Goal: Task Accomplishment & Management: Complete application form

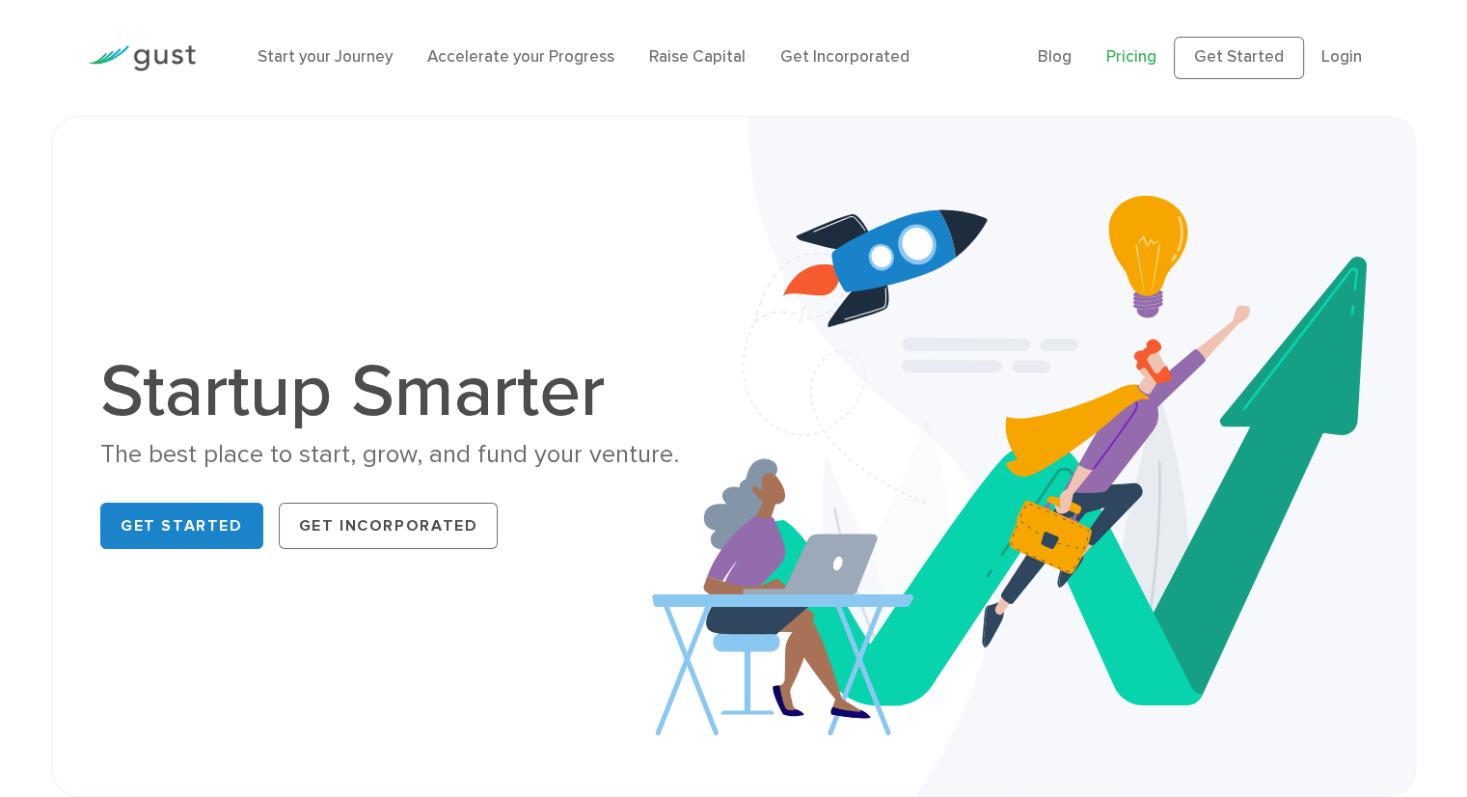
click at [1139, 62] on link "Pricing" at bounding box center [1131, 56] width 50 height 19
click at [684, 59] on link "Raise Capital" at bounding box center [697, 56] width 96 height 19
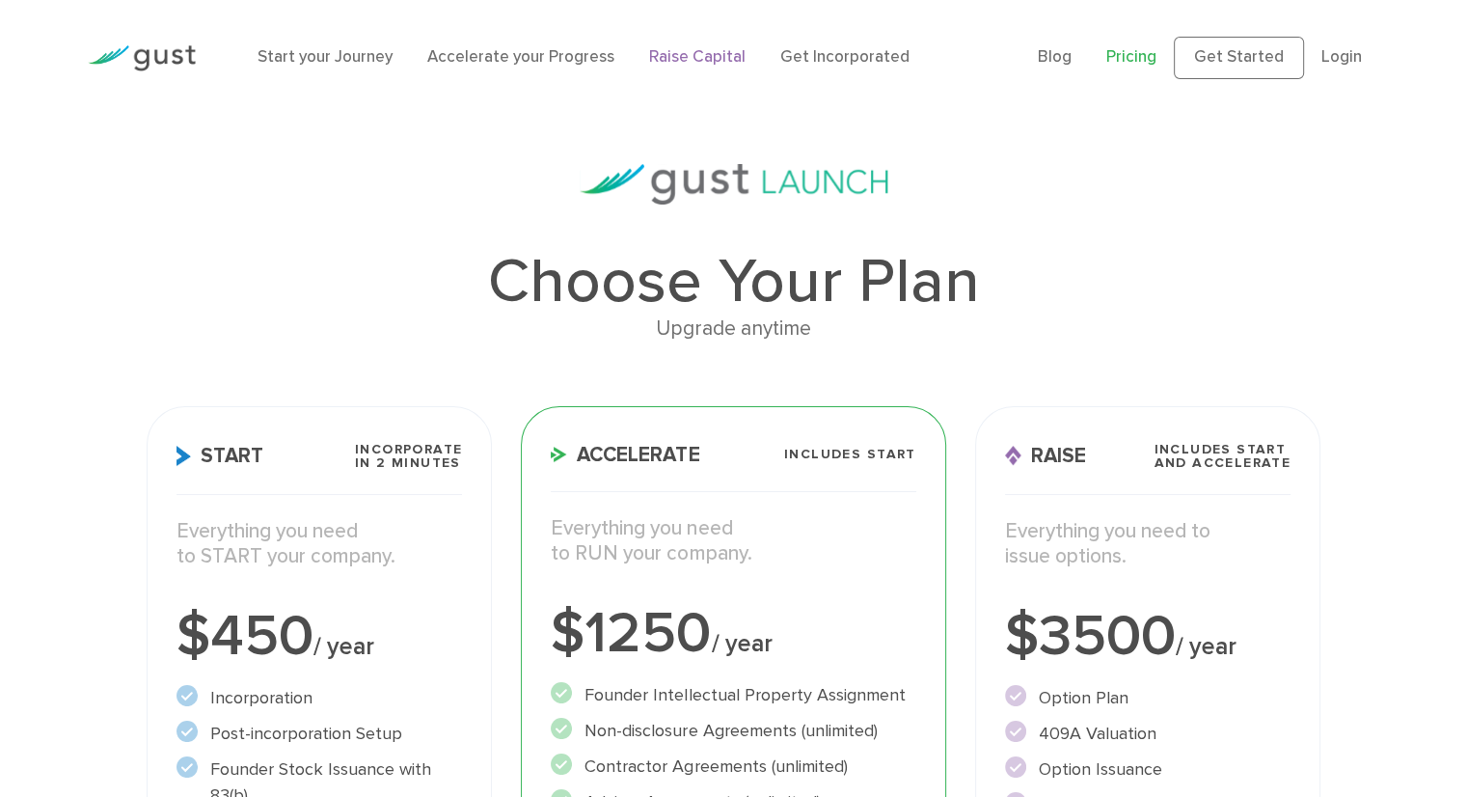
click at [687, 60] on link "Raise Capital" at bounding box center [697, 56] width 96 height 19
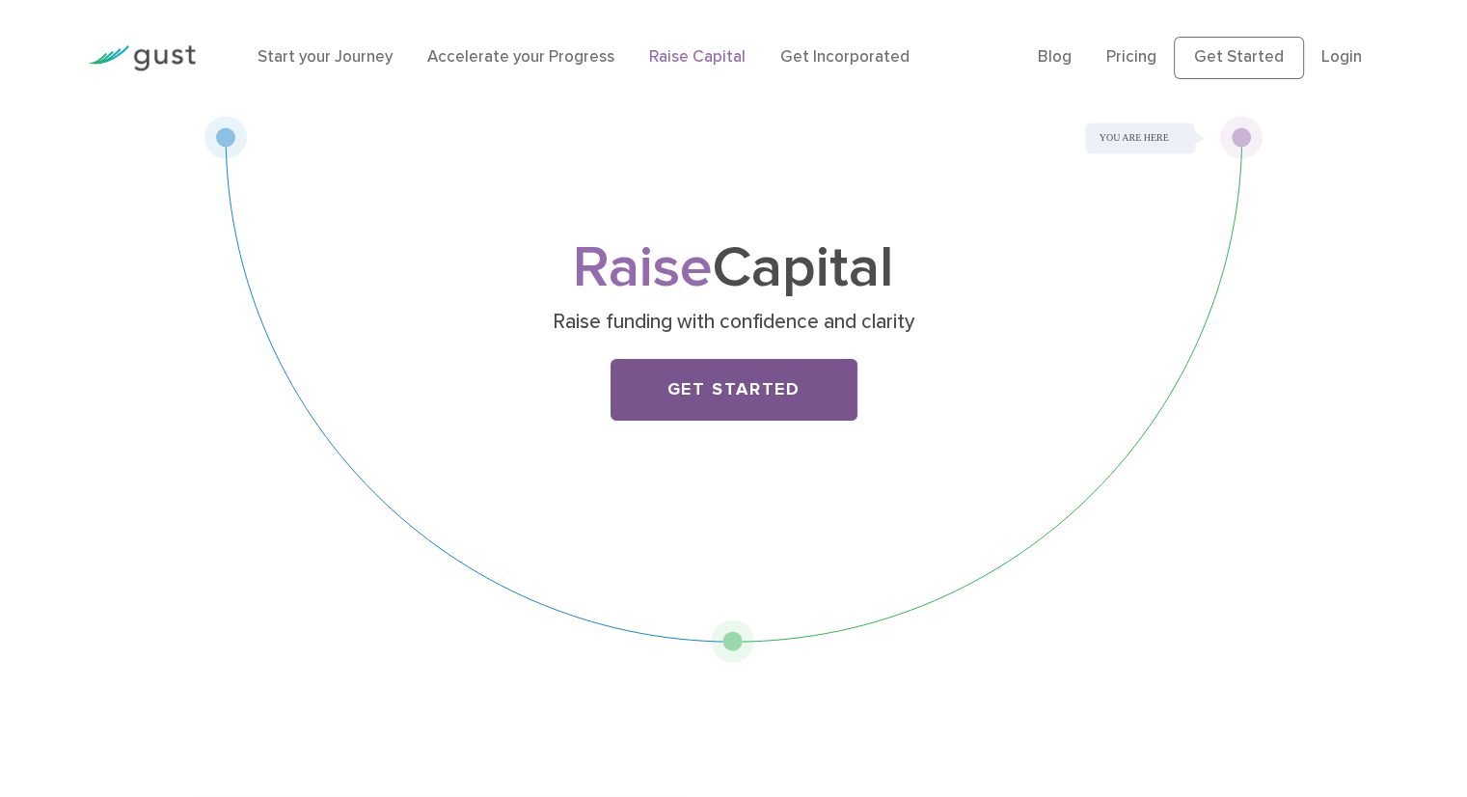
click at [730, 390] on link "Get Started" at bounding box center [734, 390] width 247 height 62
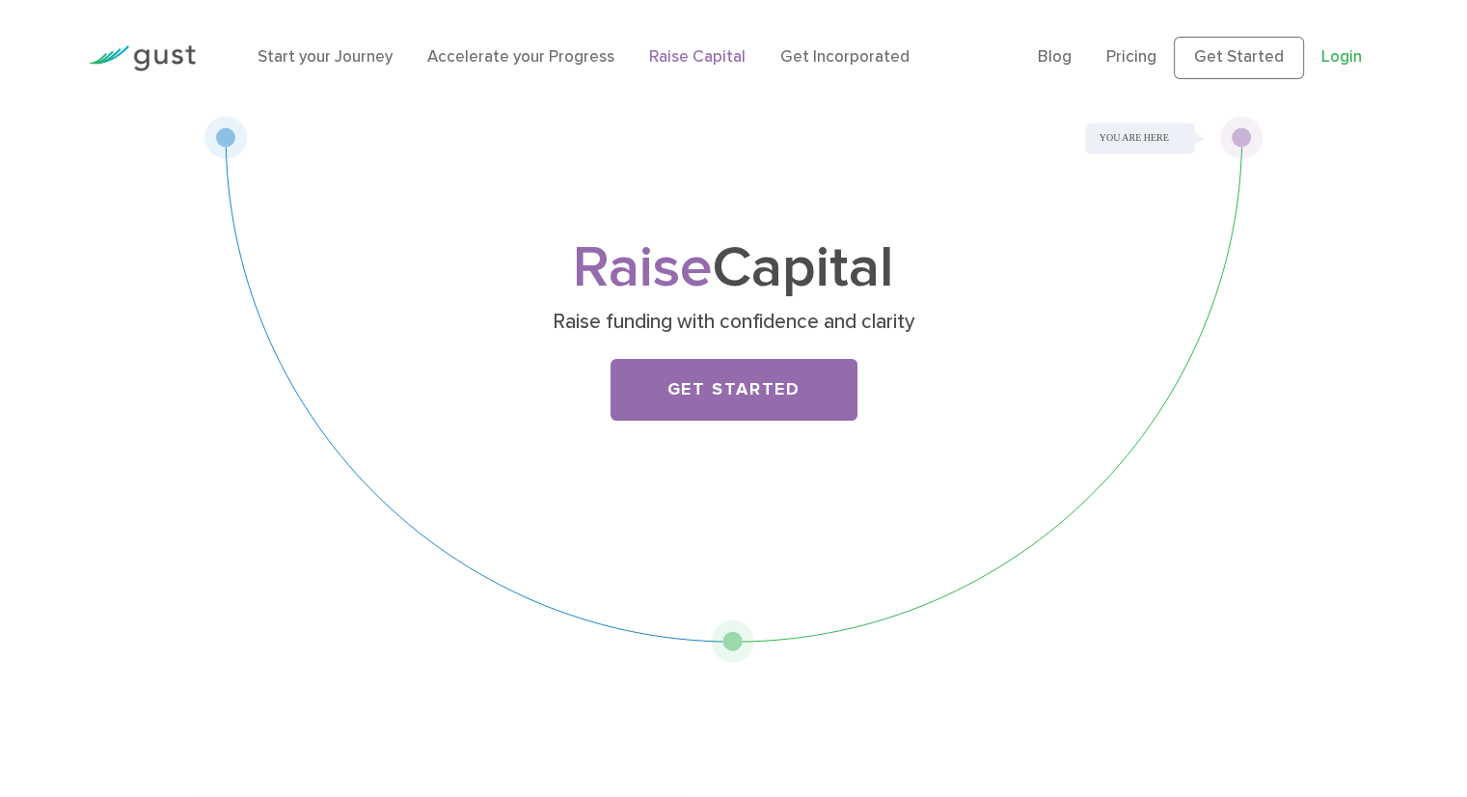
click at [1337, 65] on link "Login" at bounding box center [1342, 56] width 41 height 19
